Goal: Task Accomplishment & Management: Manage account settings

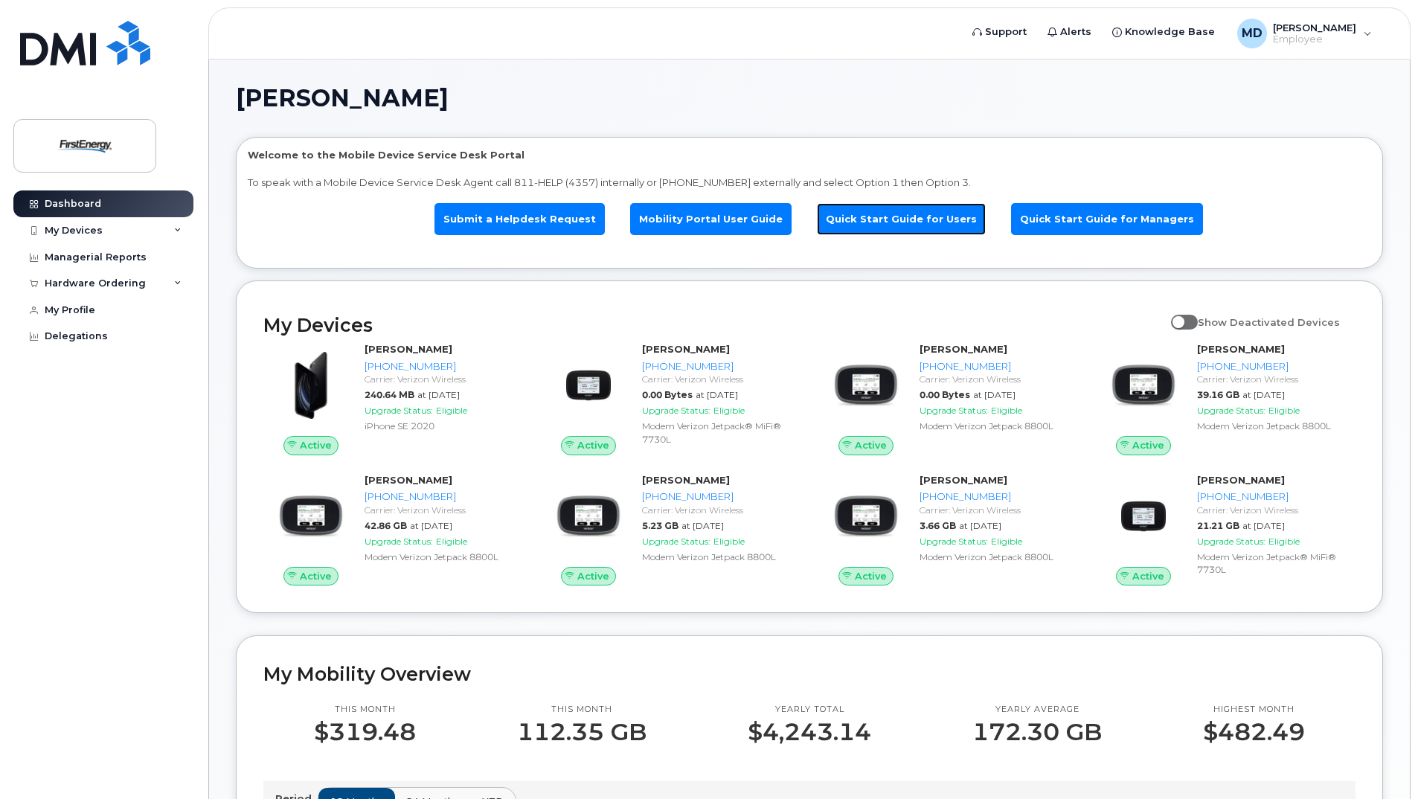
click at [902, 219] on link "Quick Start Guide for Users" at bounding box center [901, 219] width 169 height 32
click at [1082, 216] on link "Quick Start Guide for Managers" at bounding box center [1107, 219] width 192 height 32
click at [84, 231] on div "My Devices" at bounding box center [74, 231] width 58 height 12
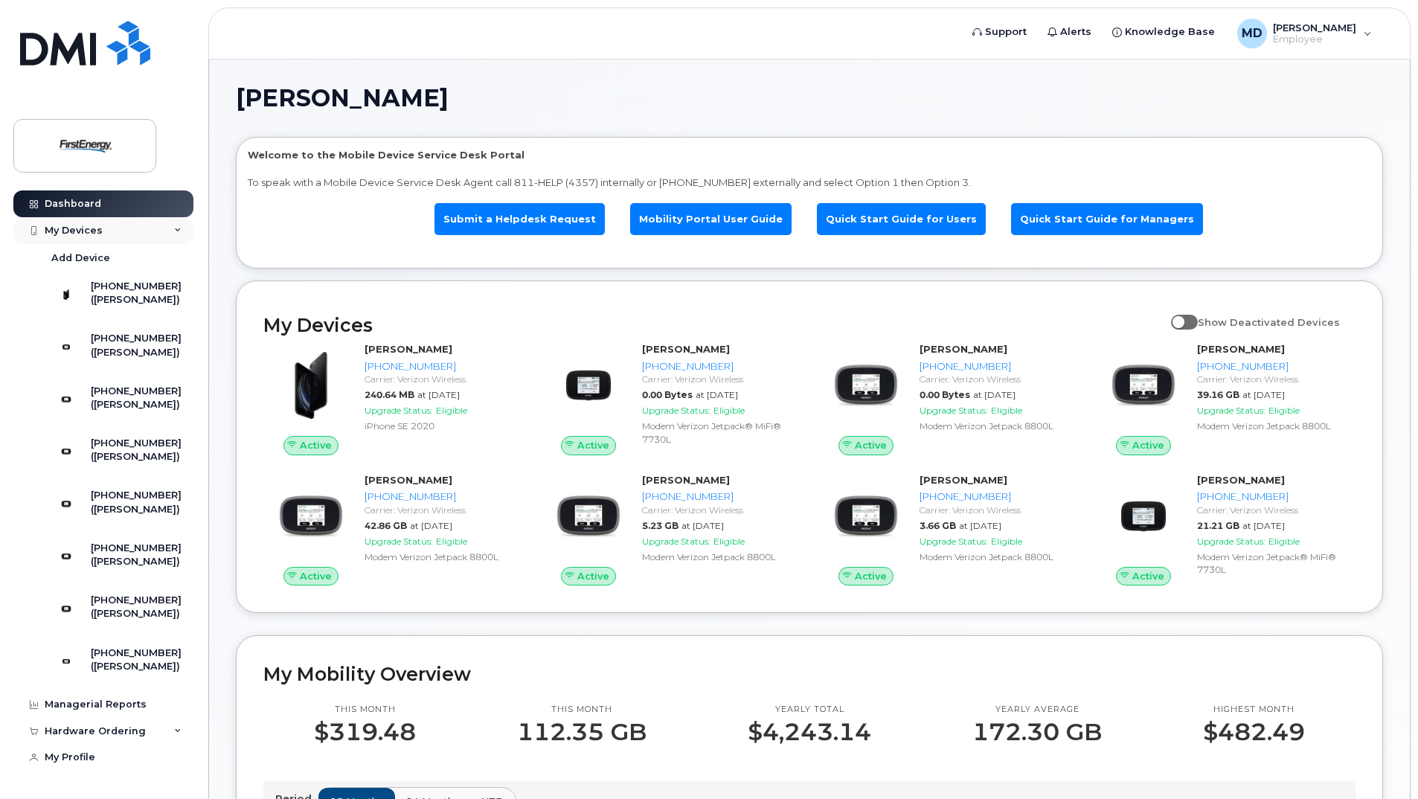
click at [174, 229] on icon at bounding box center [177, 230] width 7 height 7
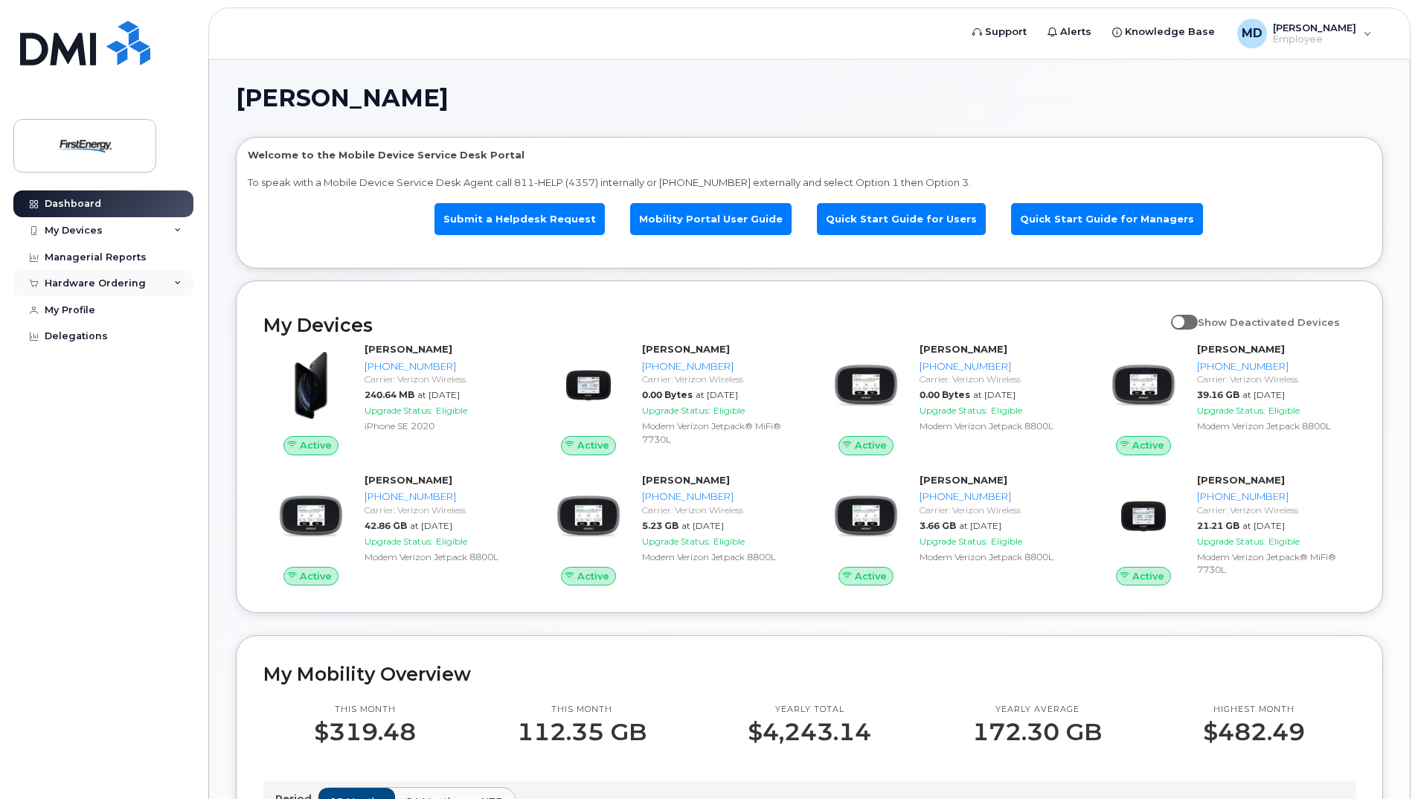
click at [152, 282] on div "Hardware Ordering" at bounding box center [103, 283] width 180 height 27
click at [1366, 30] on div "MD [PERSON_NAME] A Employee" at bounding box center [1303, 34] width 155 height 30
click at [1368, 35] on div "MD [PERSON_NAME] A Employee" at bounding box center [1303, 34] width 155 height 30
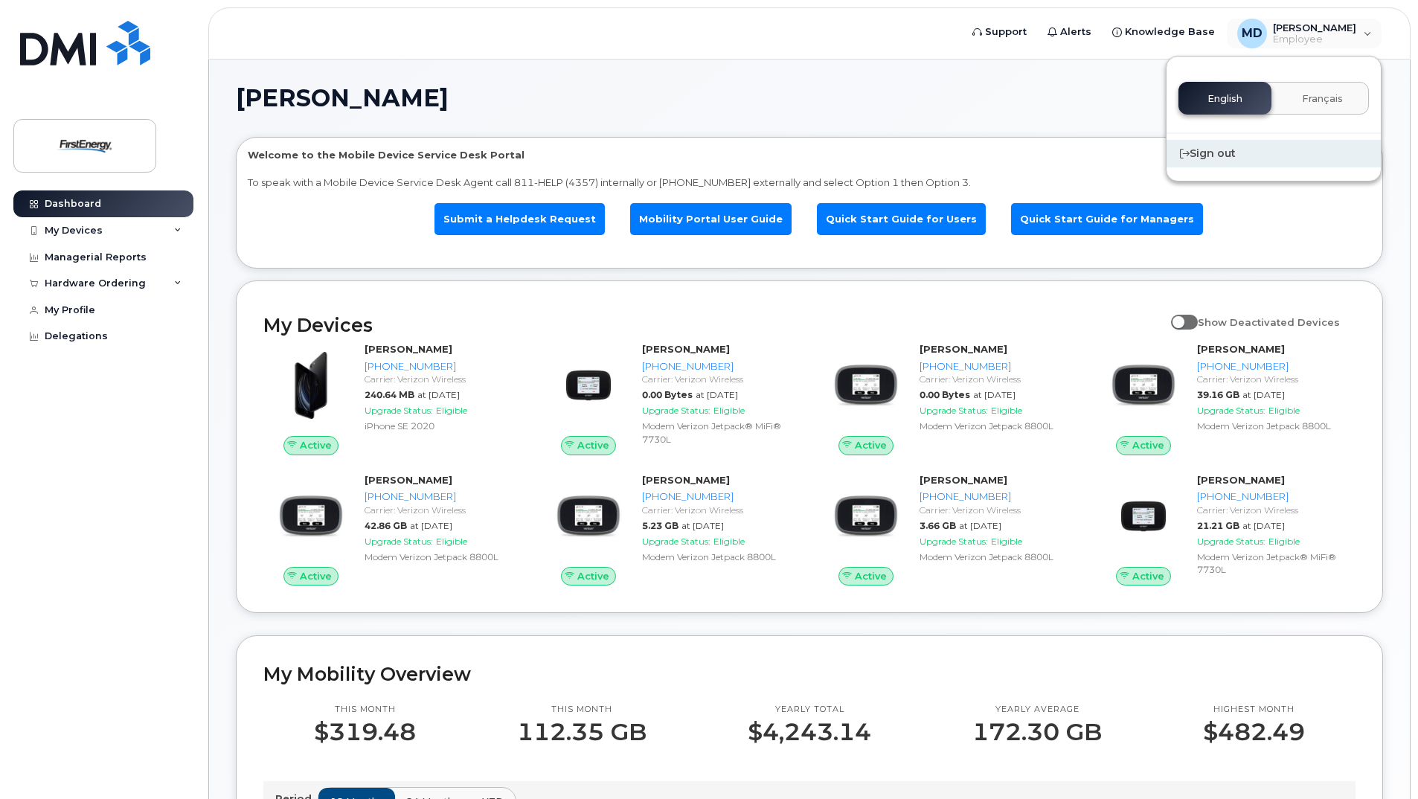
click at [1223, 150] on div "Sign out" at bounding box center [1273, 154] width 214 height 28
